Goal: Transaction & Acquisition: Subscribe to service/newsletter

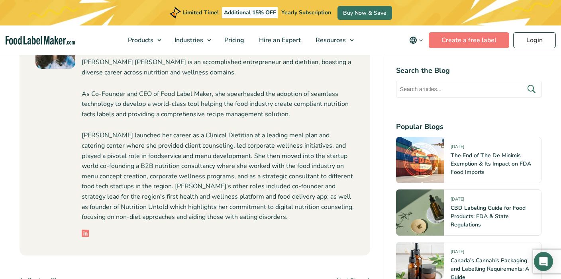
scroll to position [3306, 0]
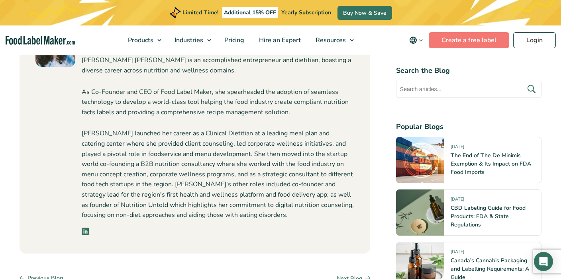
click at [86, 228] on icon at bounding box center [85, 231] width 7 height 7
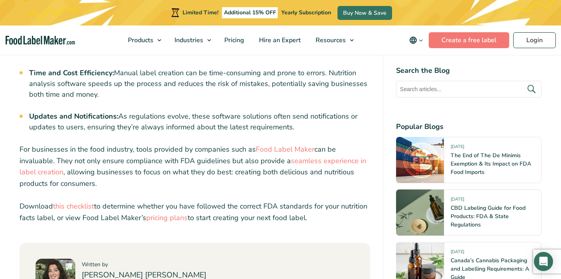
scroll to position [3075, 0]
click at [188, 212] on link "pricing plans" at bounding box center [166, 217] width 41 height 10
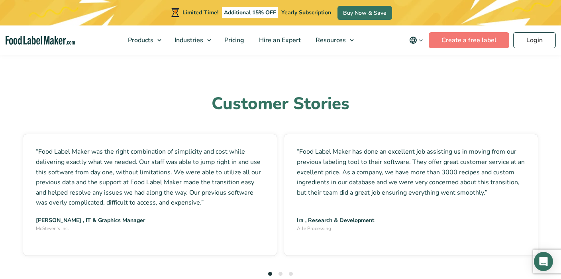
scroll to position [2184, 0]
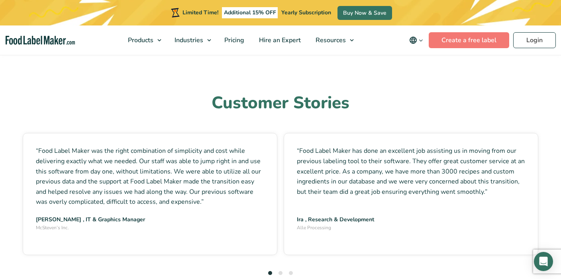
click at [281, 271] on button "2" at bounding box center [281, 273] width 4 height 4
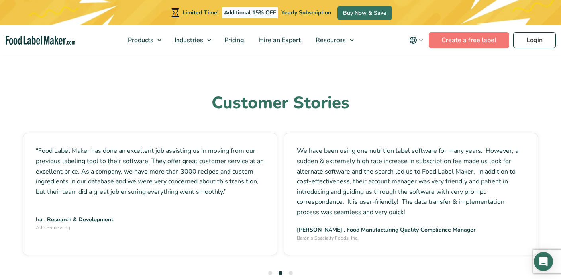
click at [290, 271] on button "3" at bounding box center [291, 273] width 4 height 4
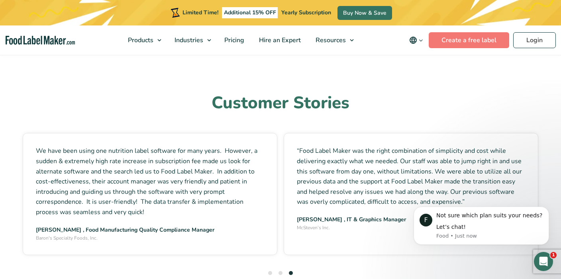
scroll to position [0, 0]
